Goal: Navigation & Orientation: Go to known website

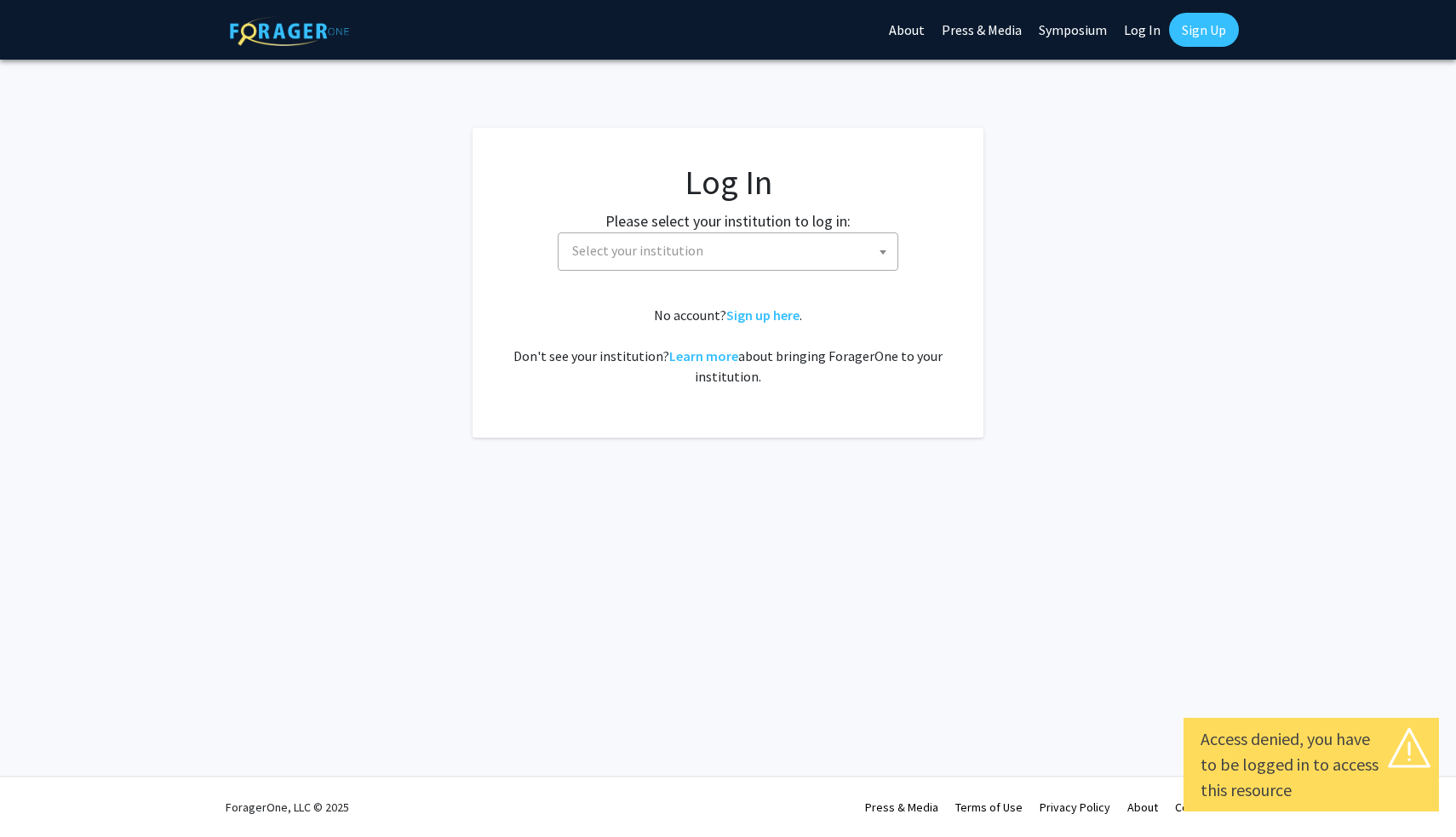
select select
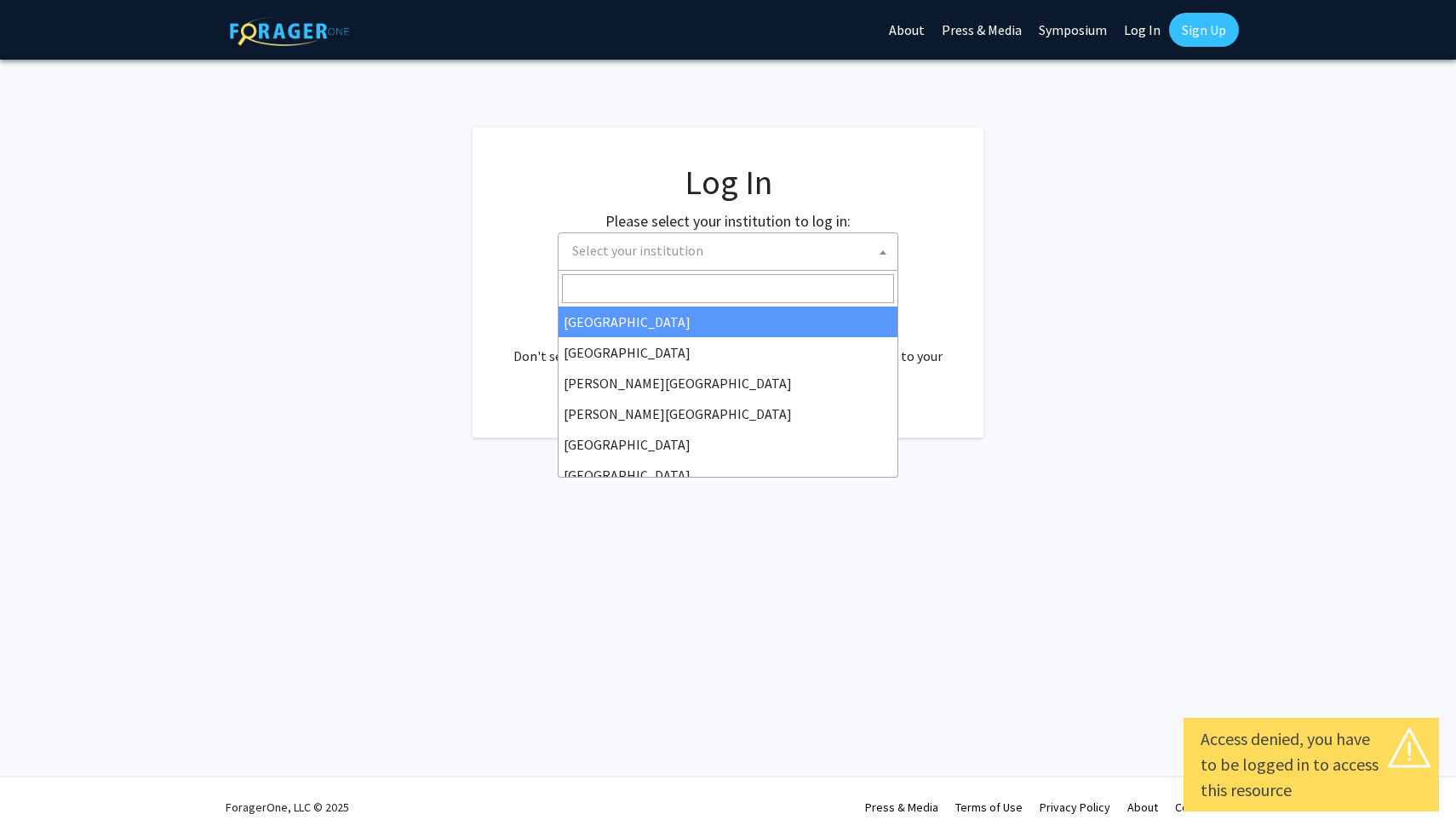
click at [691, 243] on span "Select your institution" at bounding box center [637, 250] width 131 height 17
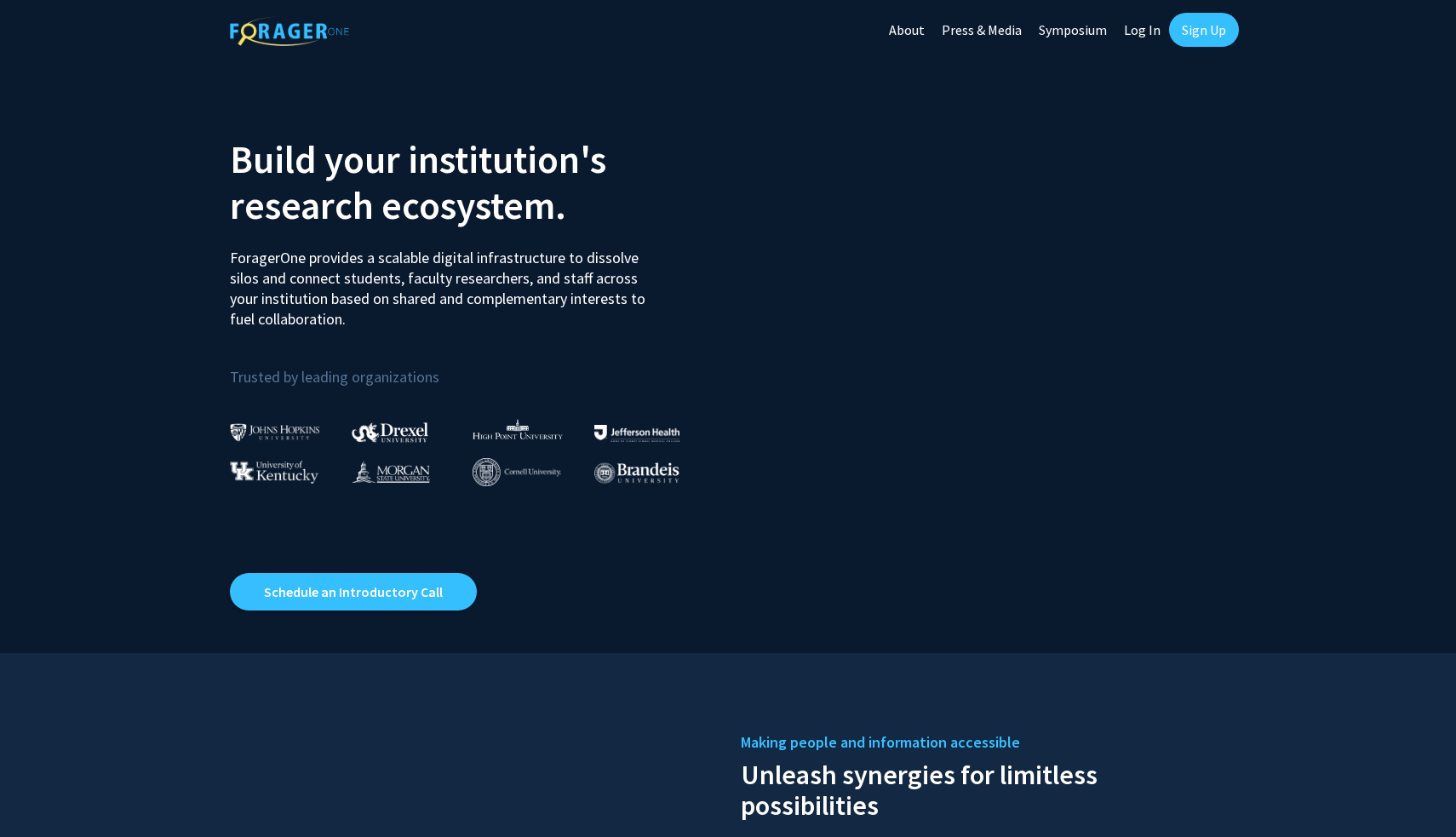
click at [1148, 38] on link "Log In" at bounding box center [1142, 30] width 54 height 60
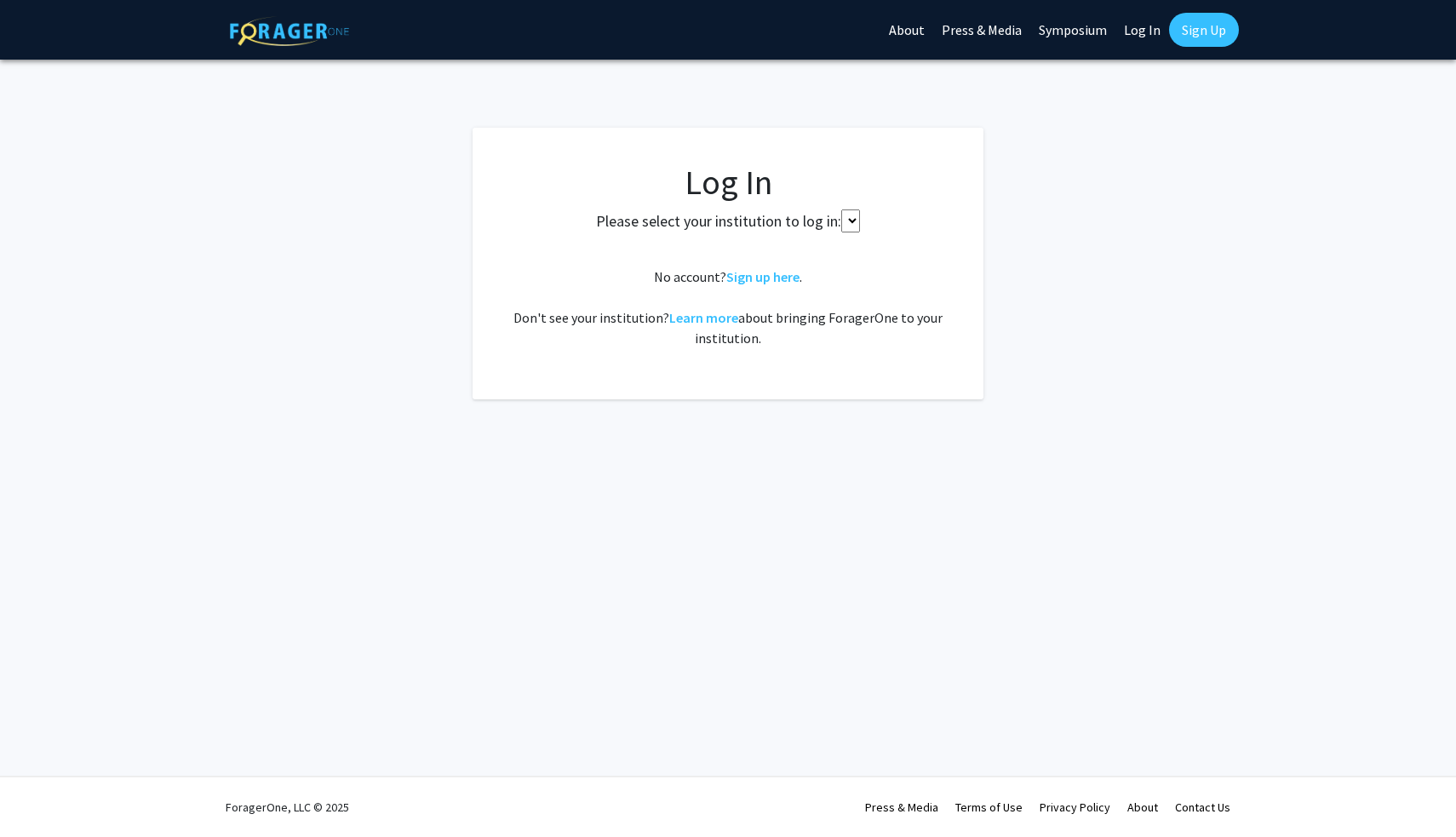
select select
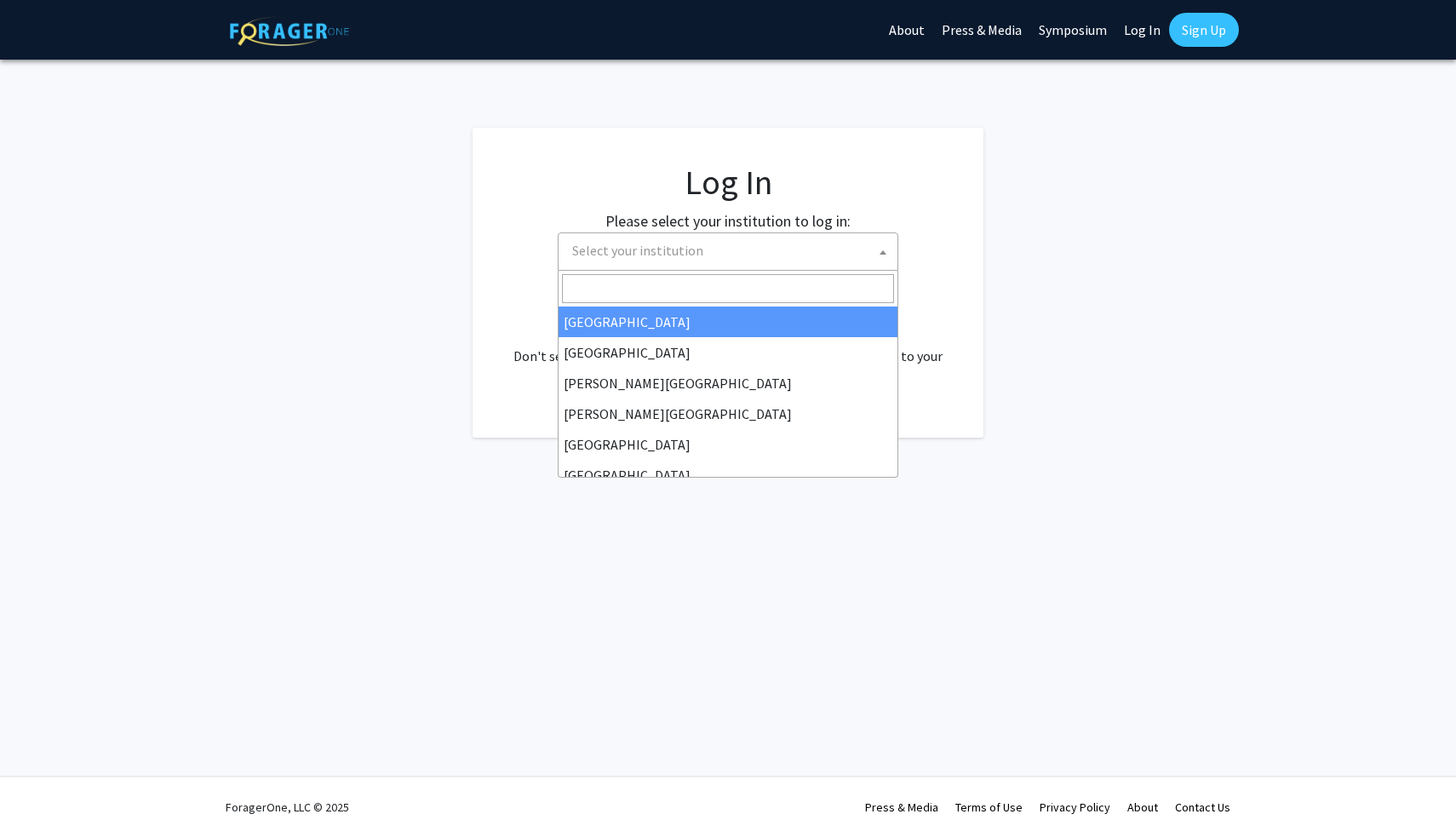
click at [613, 261] on span "Select your institution" at bounding box center [731, 251] width 332 height 35
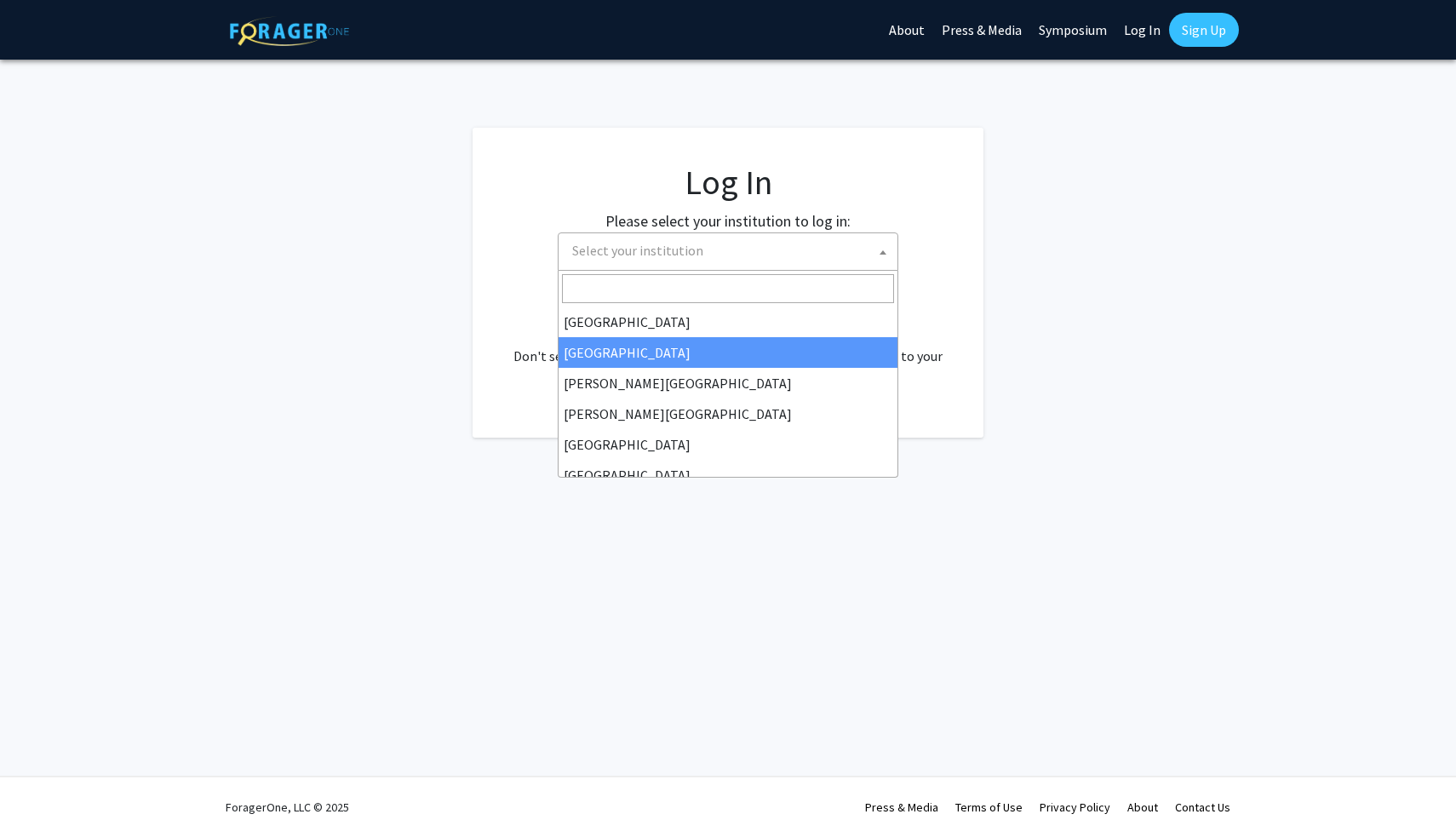
click at [1035, 415] on fg-login "Log In Please select your institution to log in: Baylor University Brandeis Uni…" at bounding box center [728, 283] width 1456 height 310
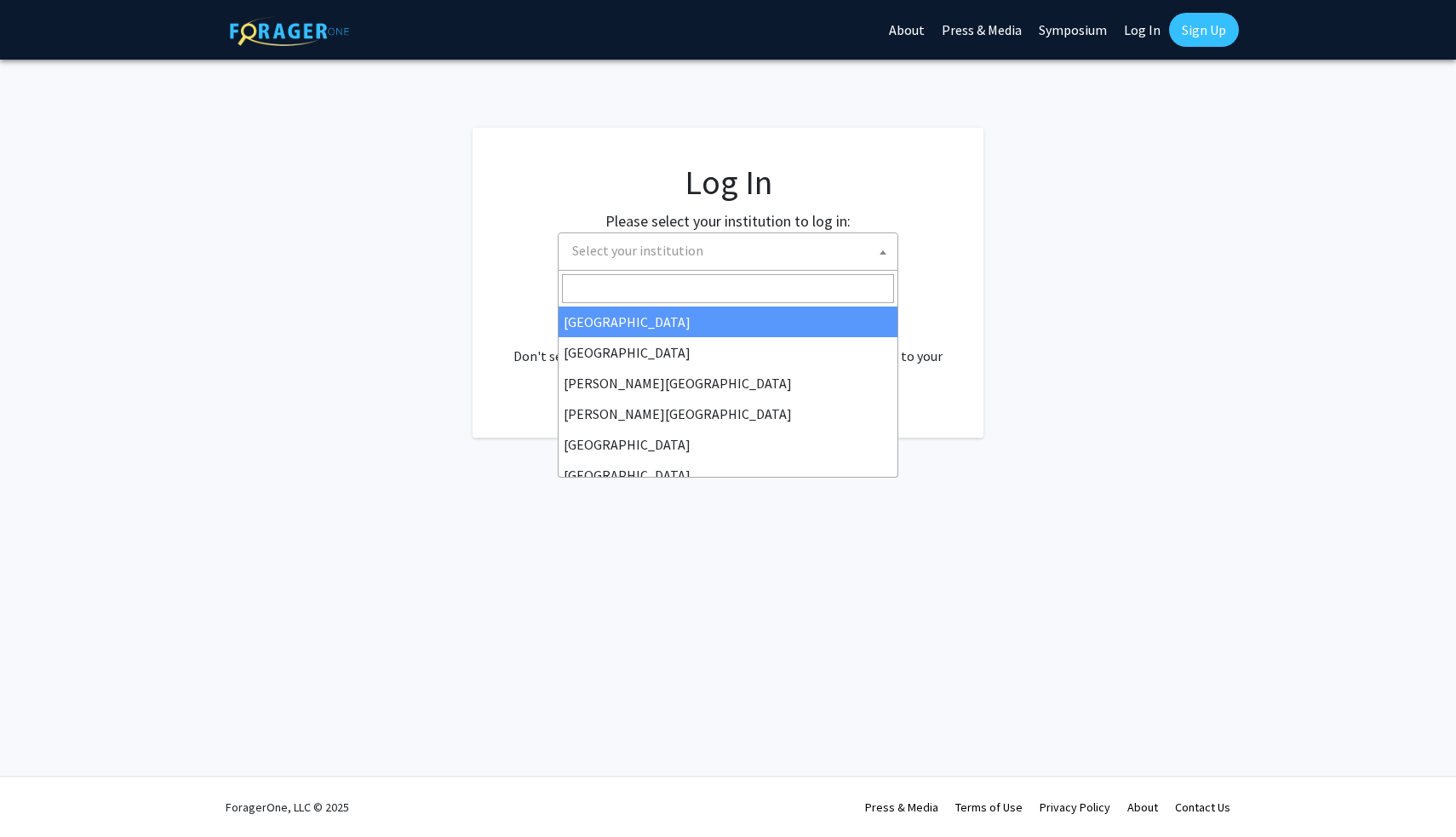
click at [679, 266] on span "Select your institution" at bounding box center [731, 251] width 332 height 35
type input "i"
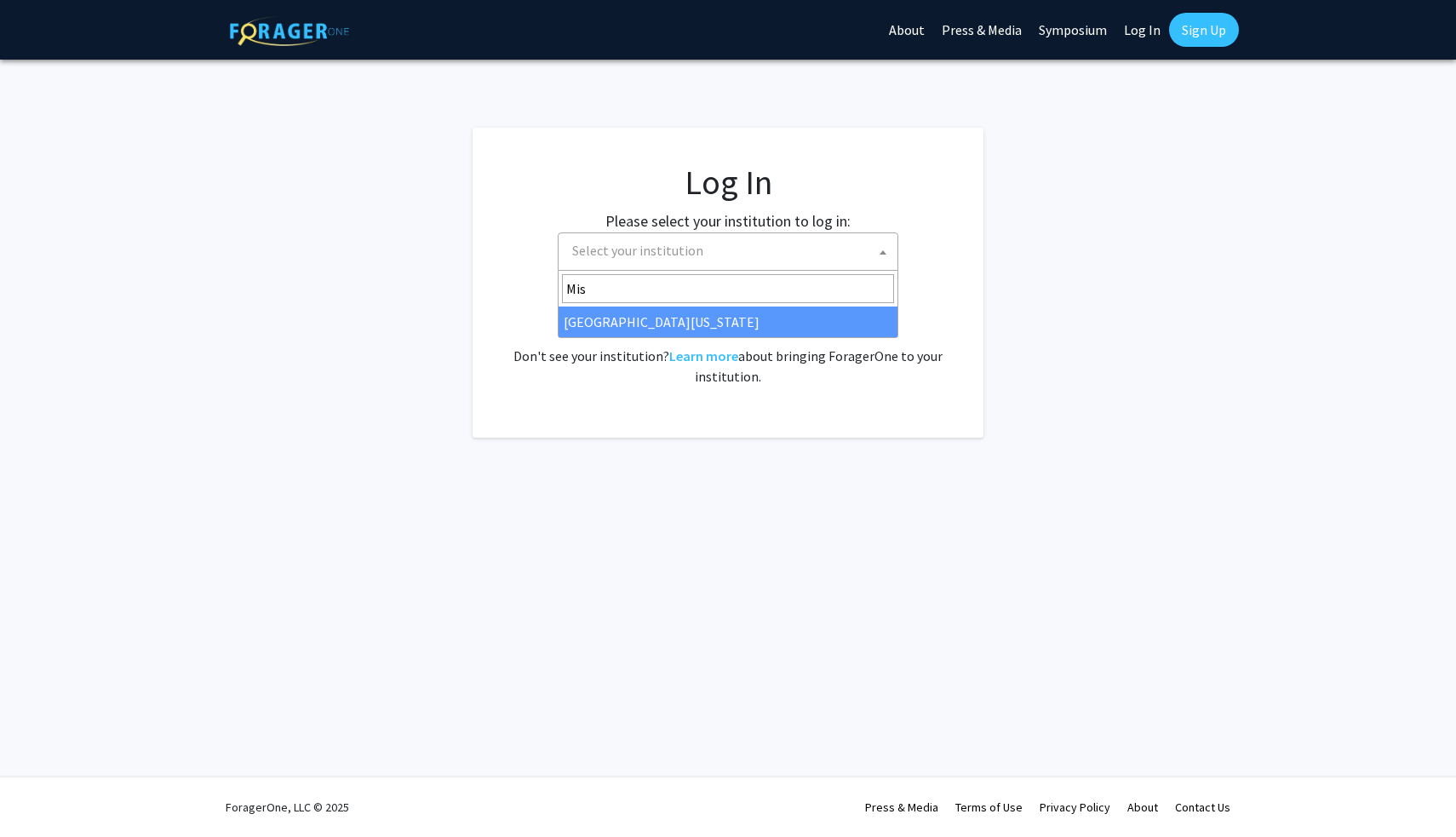
type input "Mis"
select select "33"
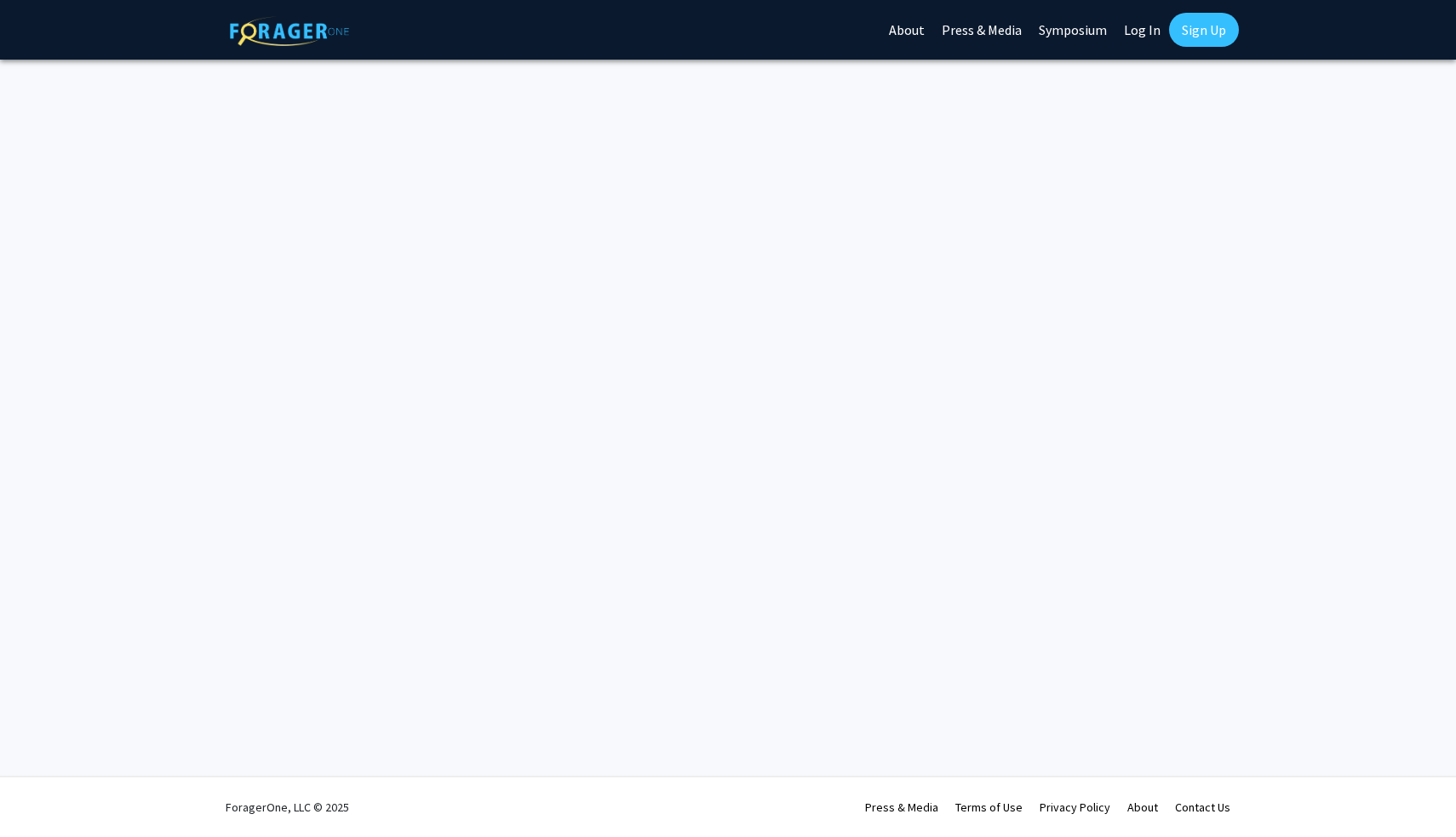
click at [884, 27] on div "Skip navigation About Press & Media Symposium Log In Sign Up" at bounding box center [728, 30] width 1021 height 60
click at [1131, 27] on link "Log In" at bounding box center [1142, 30] width 54 height 60
